Goal: Information Seeking & Learning: Learn about a topic

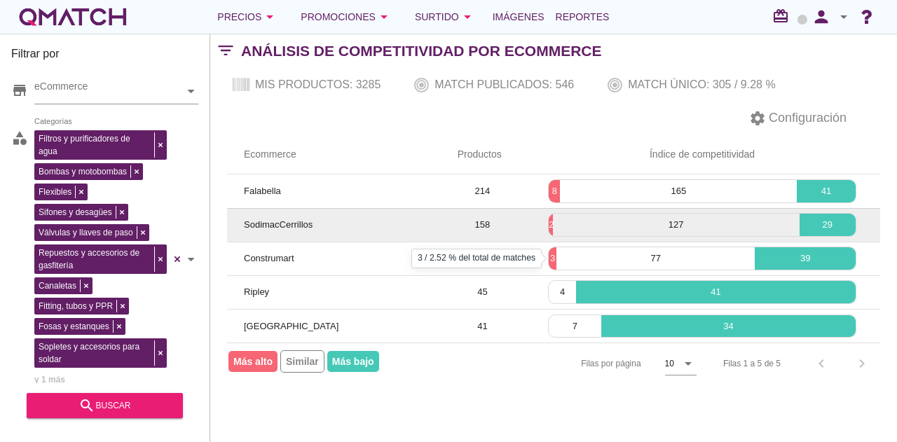
scroll to position [112, 0]
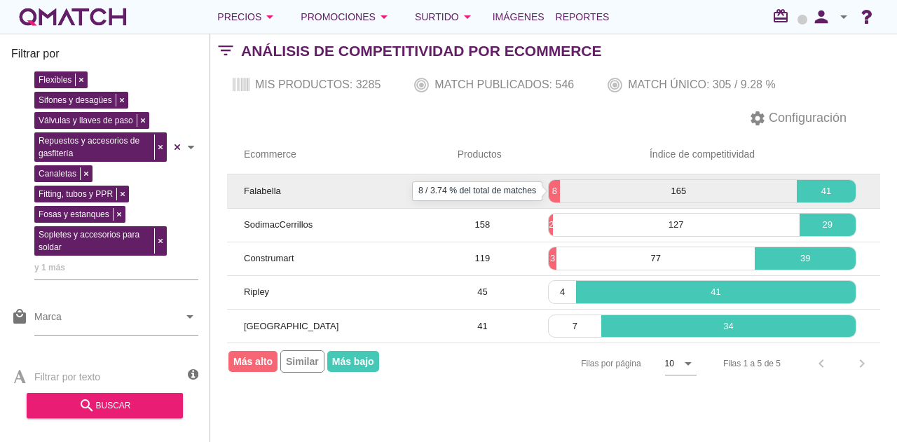
click at [554, 187] on p "8" at bounding box center [554, 191] width 11 height 14
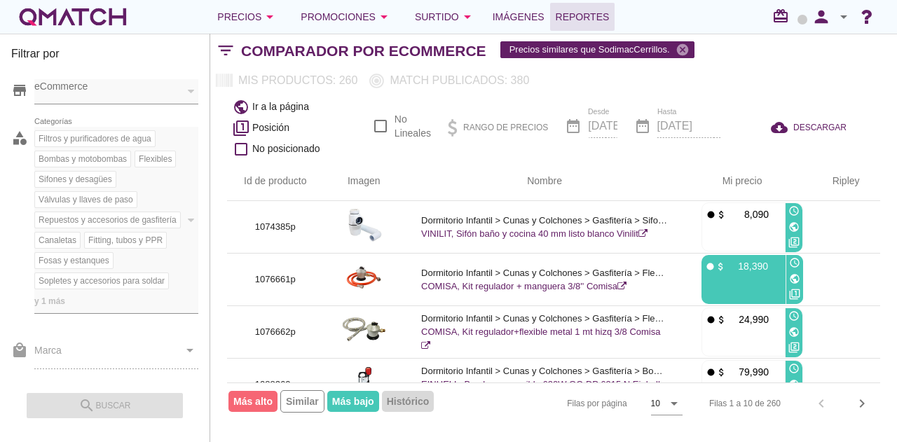
scroll to position [352, 140]
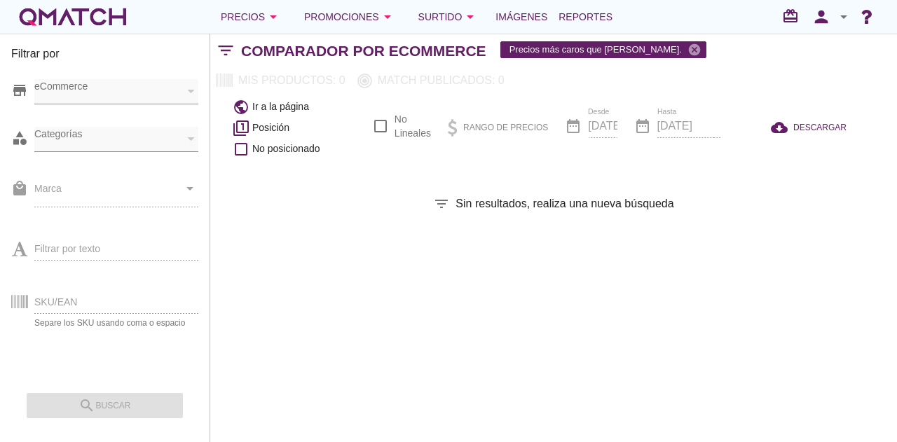
checkbox input "false"
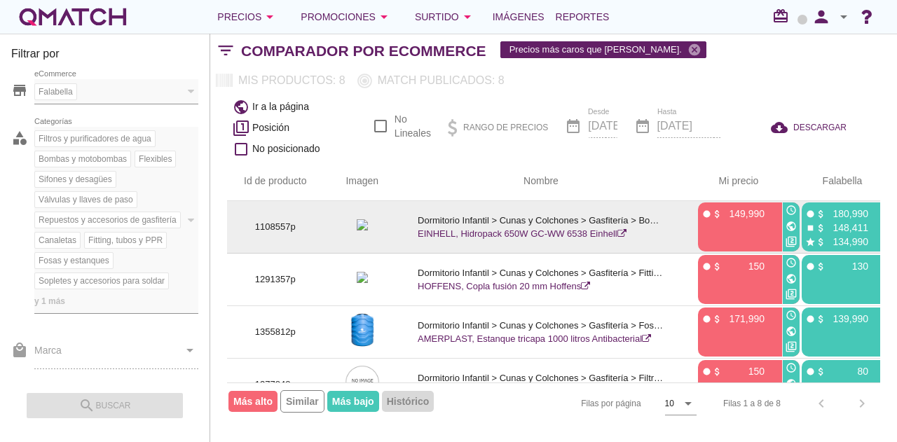
click at [795, 223] on icon "public" at bounding box center [791, 226] width 11 height 11
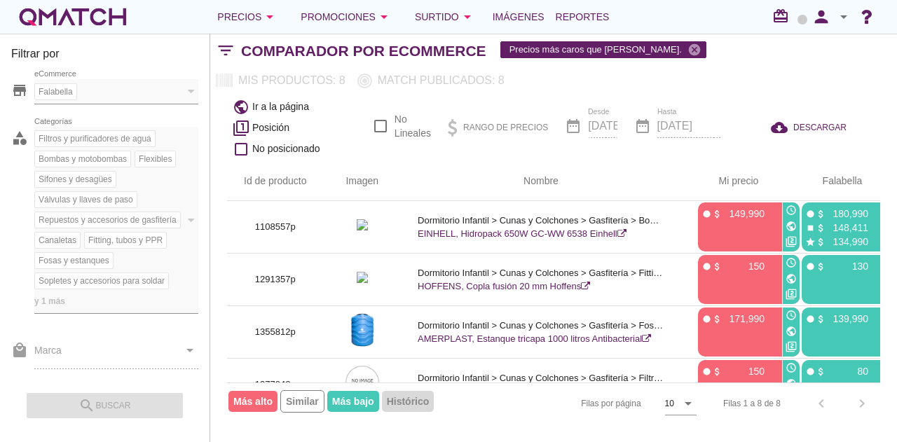
scroll to position [0, 23]
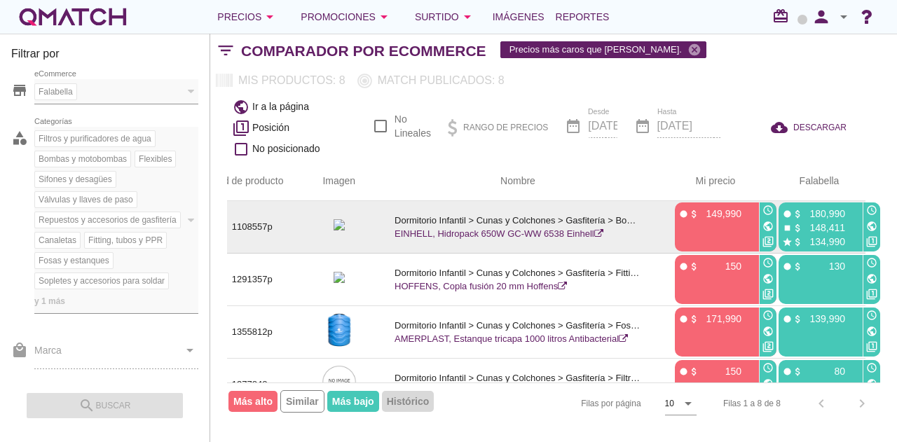
click at [871, 232] on div "public" at bounding box center [871, 227] width 17 height 16
click at [871, 228] on icon "public" at bounding box center [871, 226] width 11 height 11
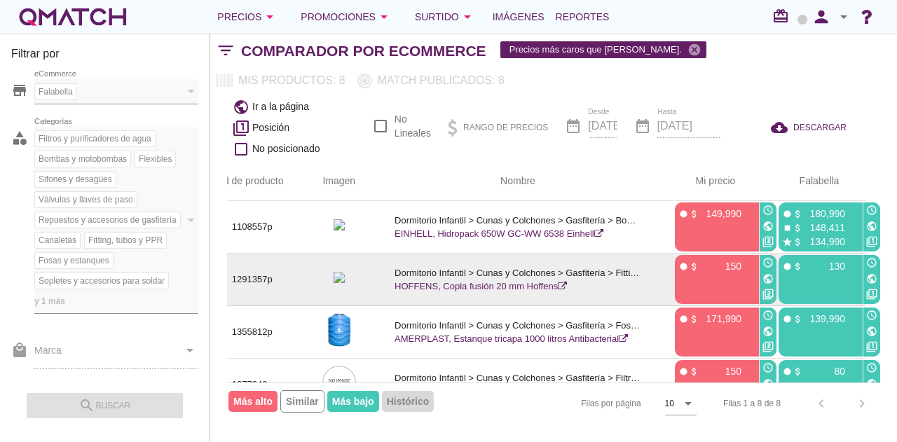
click at [767, 278] on icon "public" at bounding box center [768, 278] width 11 height 11
click at [874, 275] on icon "public" at bounding box center [871, 278] width 11 height 11
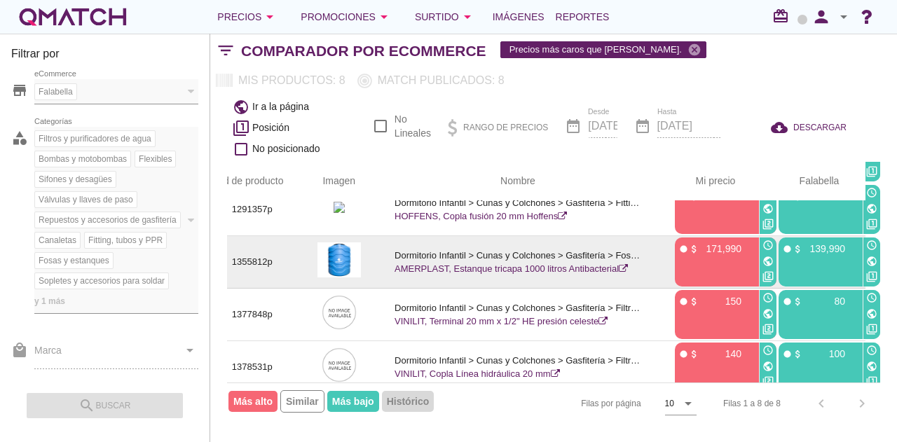
click at [768, 259] on icon "public" at bounding box center [768, 261] width 11 height 11
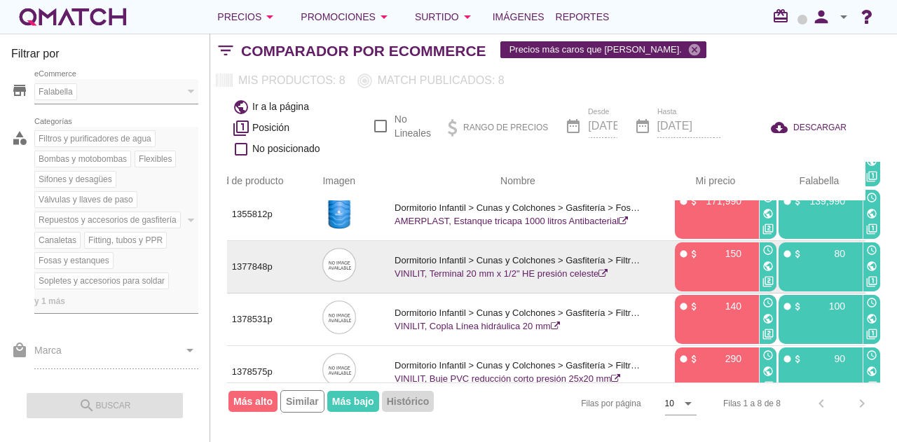
scroll to position [140, 23]
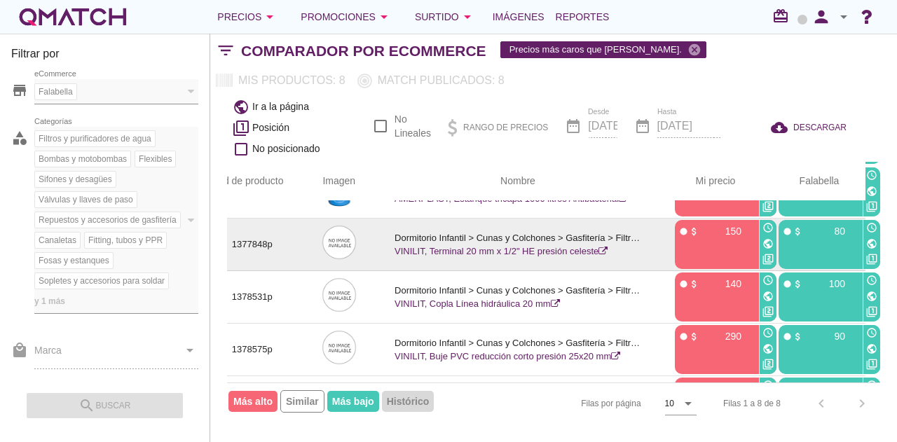
click at [763, 240] on icon "public" at bounding box center [768, 243] width 11 height 11
click at [870, 242] on icon "public" at bounding box center [871, 243] width 11 height 11
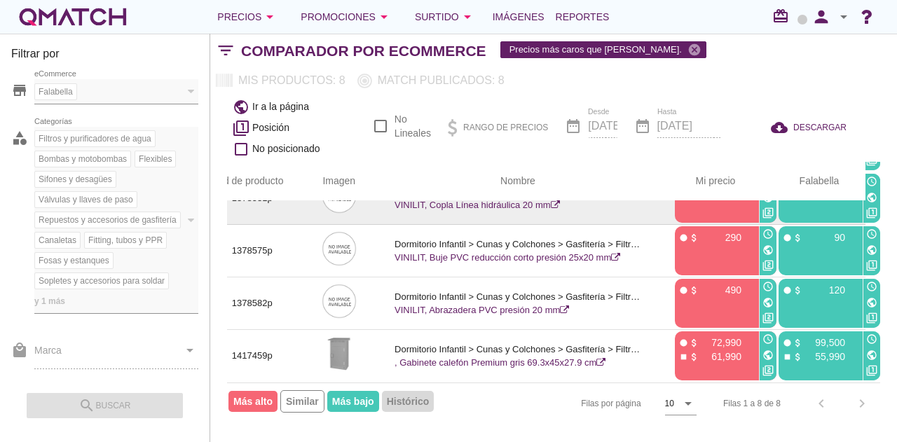
scroll to position [177, 23]
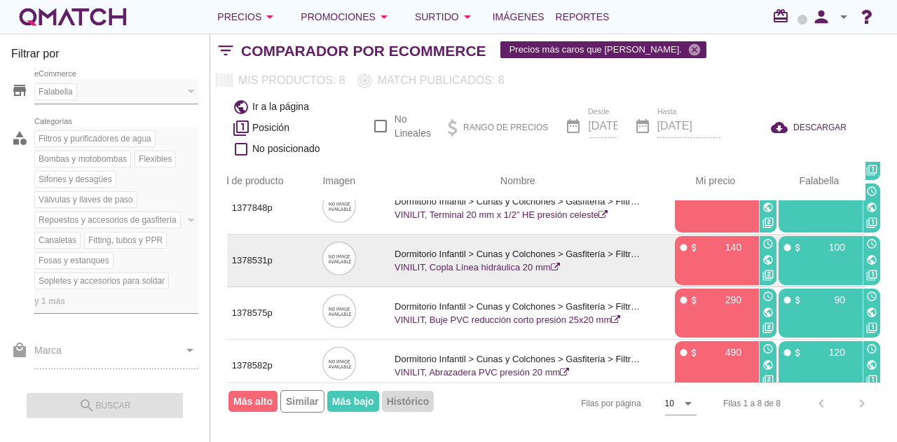
click at [768, 256] on icon "public" at bounding box center [768, 259] width 11 height 11
click at [870, 258] on icon "public" at bounding box center [871, 259] width 11 height 11
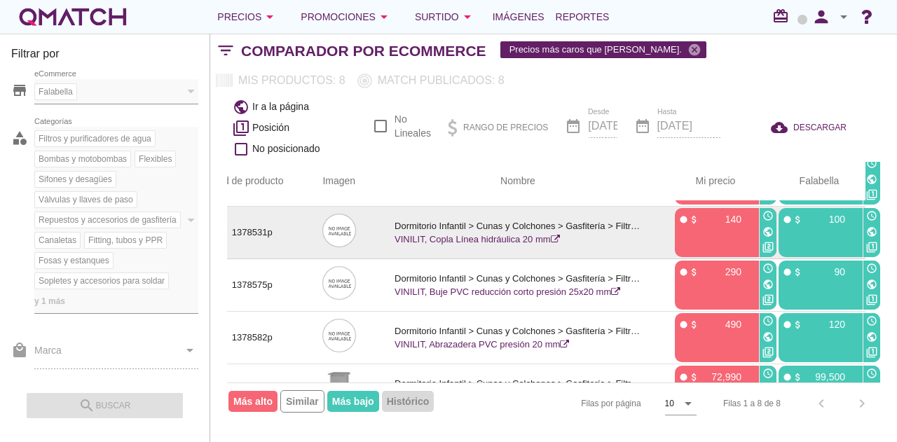
scroll to position [247, 23]
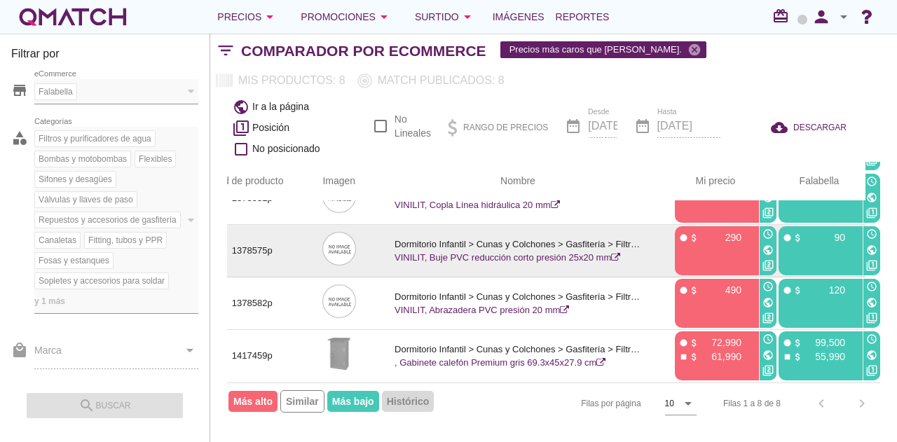
click at [767, 245] on icon "public" at bounding box center [768, 250] width 11 height 11
click at [871, 245] on icon "public" at bounding box center [871, 250] width 11 height 11
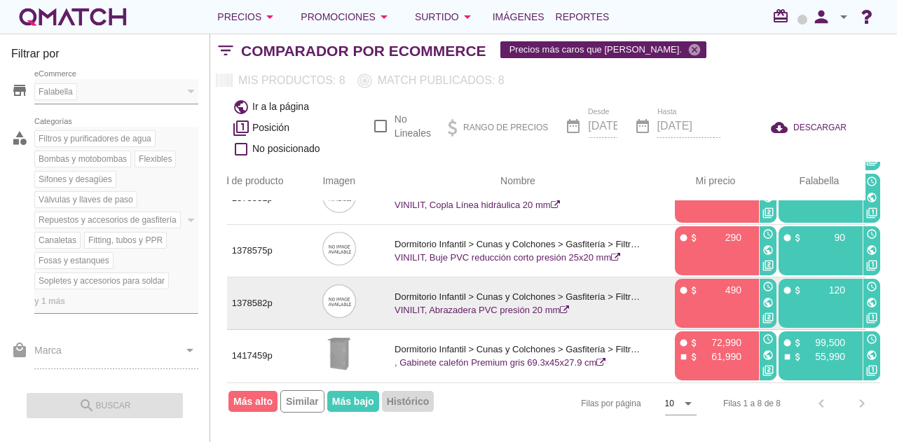
click at [767, 297] on icon "public" at bounding box center [768, 302] width 11 height 11
click at [872, 297] on icon "public" at bounding box center [871, 302] width 11 height 11
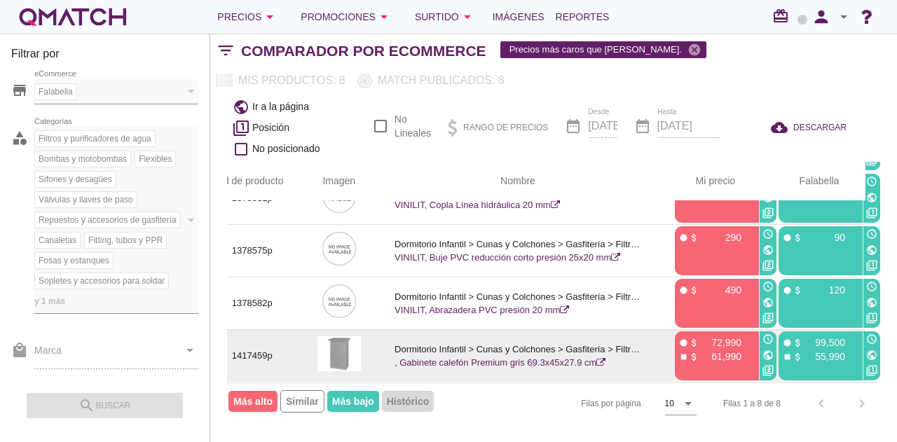
click at [767, 350] on icon "public" at bounding box center [768, 355] width 11 height 11
click at [866, 350] on icon "public" at bounding box center [871, 355] width 11 height 11
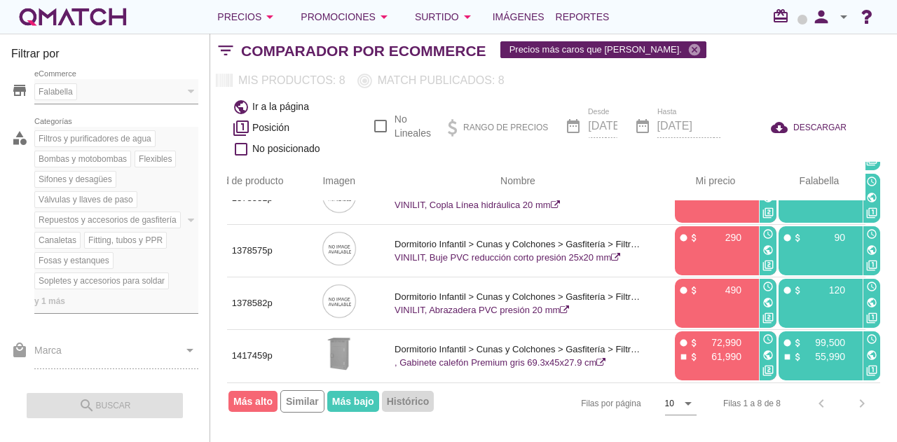
click at [137, 86] on div "Falabella eCommerce" at bounding box center [109, 90] width 150 height 20
click at [115, 89] on div "Falabella eCommerce" at bounding box center [109, 90] width 150 height 20
click at [102, 8] on div "white-qmatch-logo" at bounding box center [73, 17] width 112 height 28
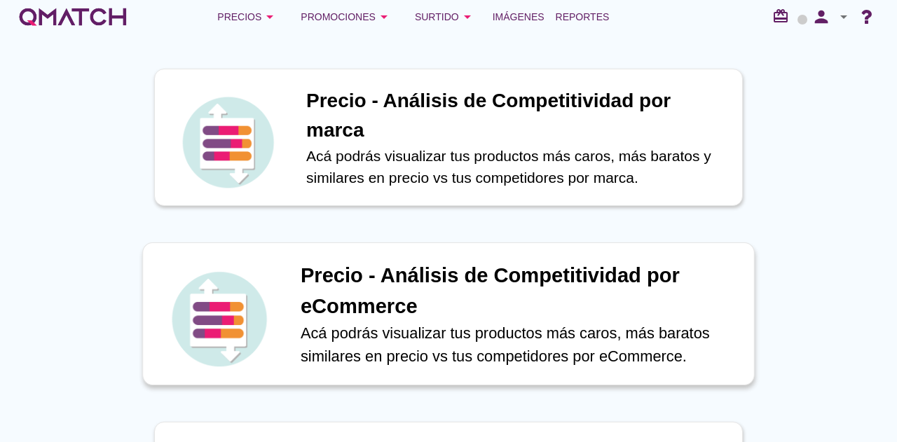
scroll to position [140, 0]
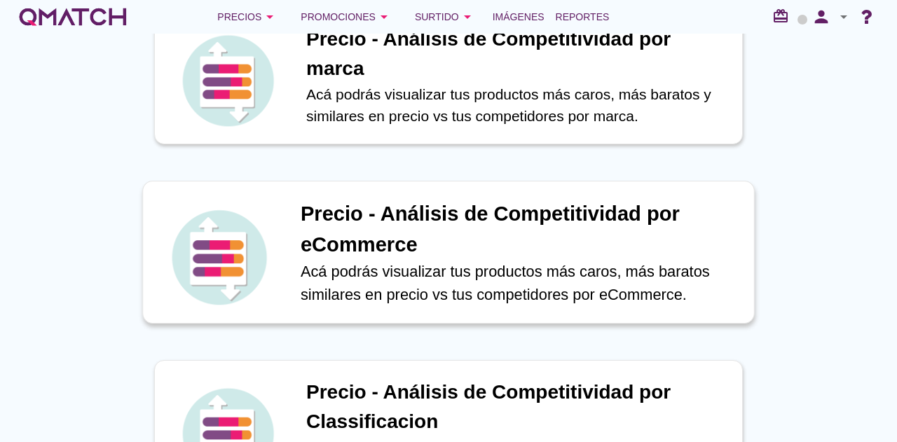
click at [404, 250] on h1 "Precio - Análisis de Competitividad por eCommerce" at bounding box center [520, 229] width 439 height 61
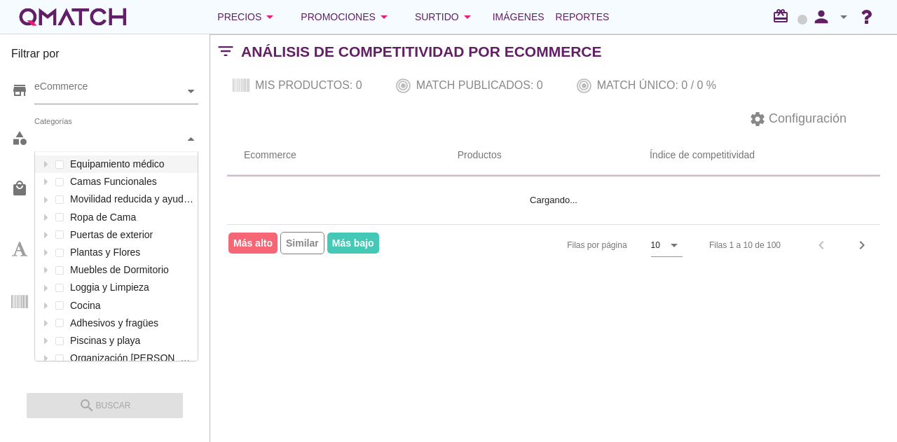
click at [125, 142] on div "Categorías" at bounding box center [109, 139] width 150 height 15
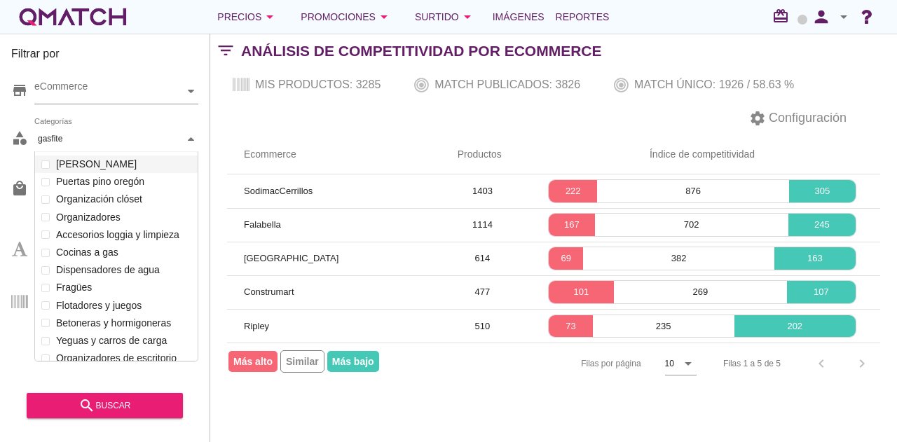
scroll to position [44, 164]
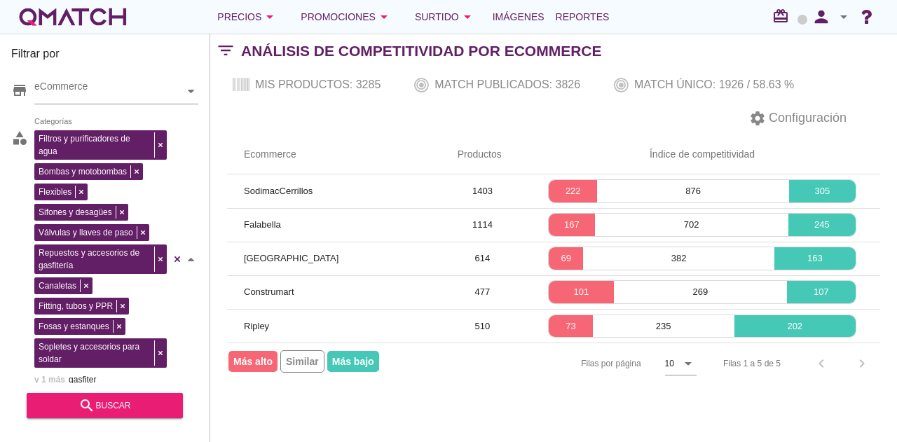
click at [125, 156] on div "Filtros y purificadores de agua Bombas y motobombas Flexibles Sifones y desagüe…" at bounding box center [116, 260] width 164 height 266
type input "gasfiter"
click at [121, 99] on div "eCommerce" at bounding box center [109, 91] width 150 height 25
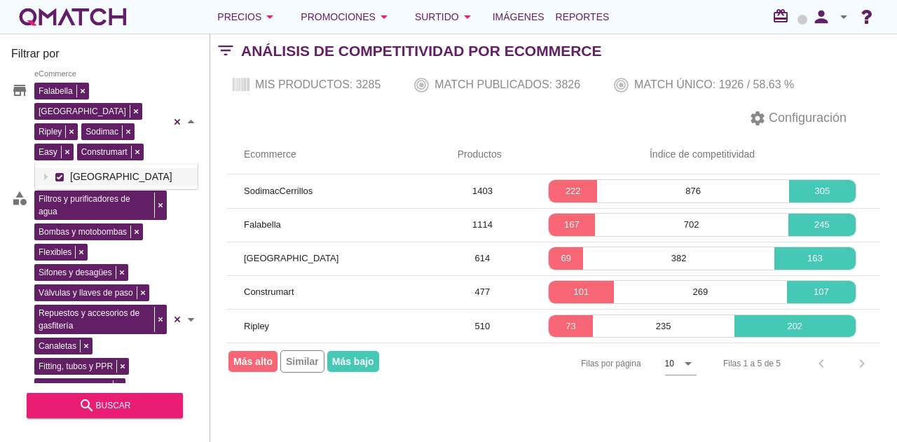
click at [127, 120] on div "Falabella Paris Ripley Sodimac Easy Construmart eCommerce Chile" at bounding box center [116, 122] width 164 height 86
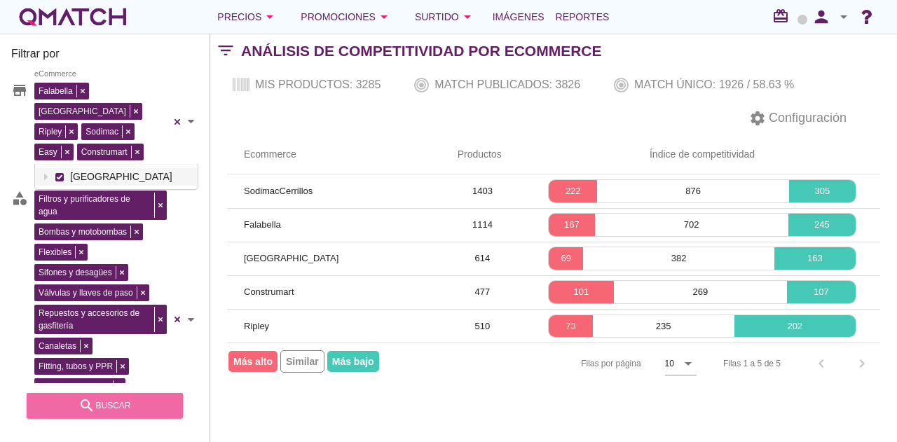
click at [140, 404] on div "search buscar" at bounding box center [105, 405] width 134 height 17
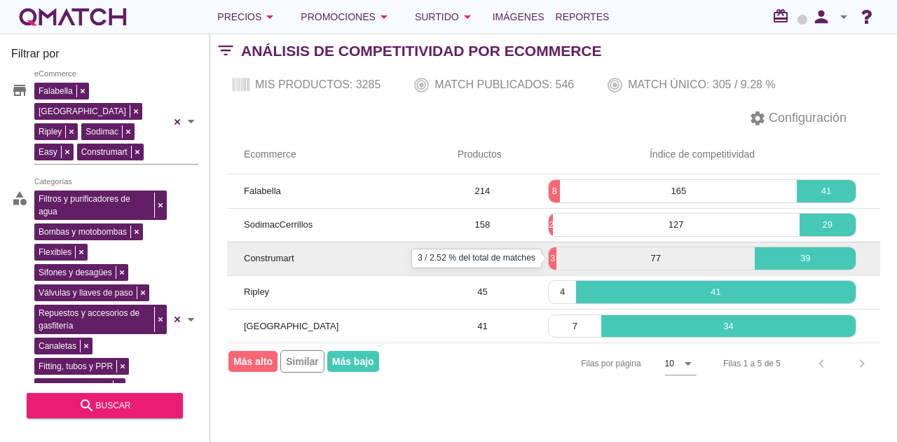
click at [554, 254] on p "3" at bounding box center [553, 259] width 8 height 14
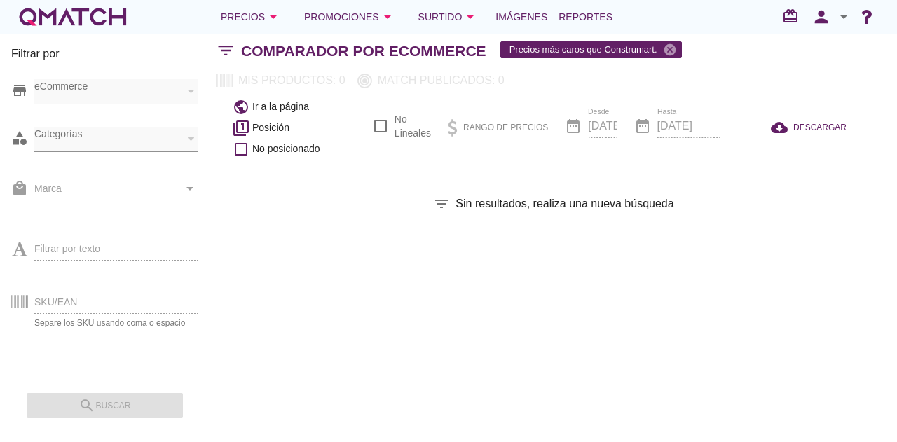
checkbox input "false"
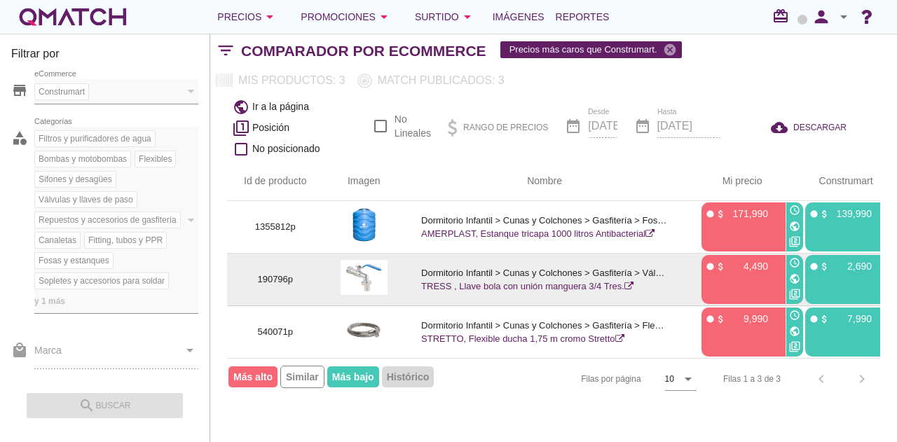
click at [796, 282] on icon "public" at bounding box center [794, 278] width 11 height 11
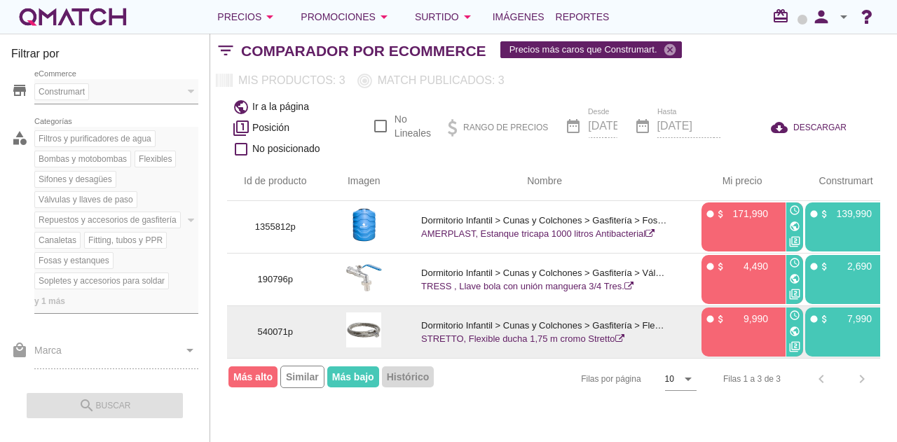
click at [797, 326] on icon "public" at bounding box center [794, 331] width 11 height 11
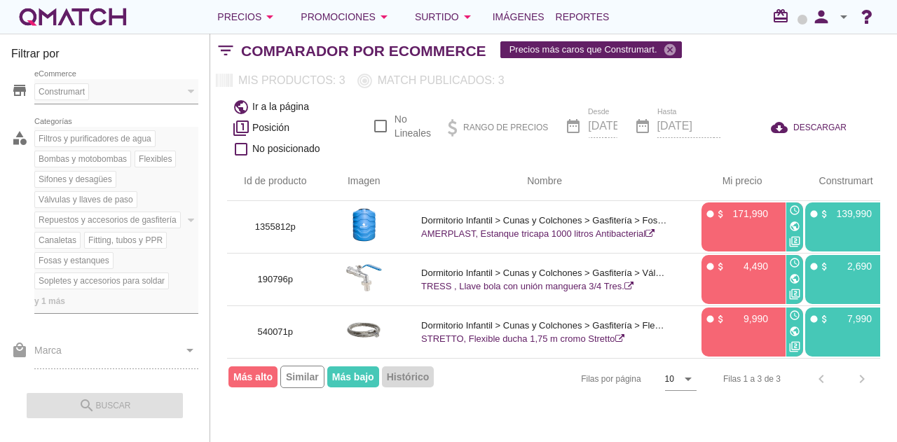
scroll to position [0, 27]
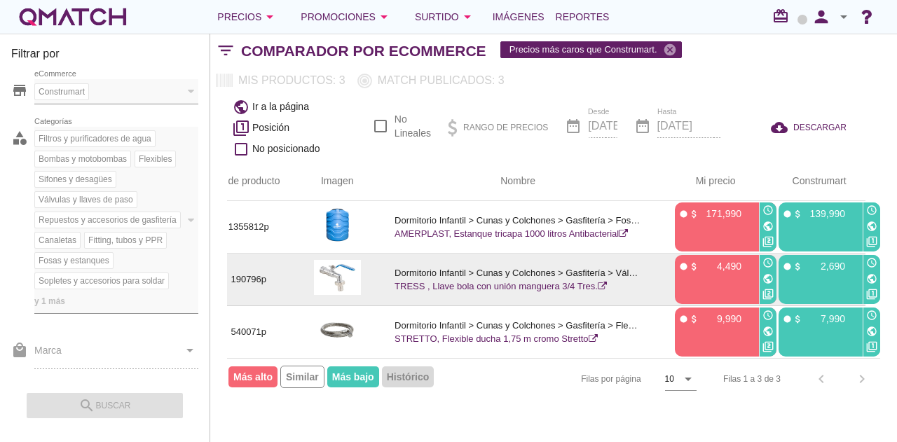
click at [871, 275] on icon "public" at bounding box center [871, 278] width 11 height 11
